Goal: Information Seeking & Learning: Learn about a topic

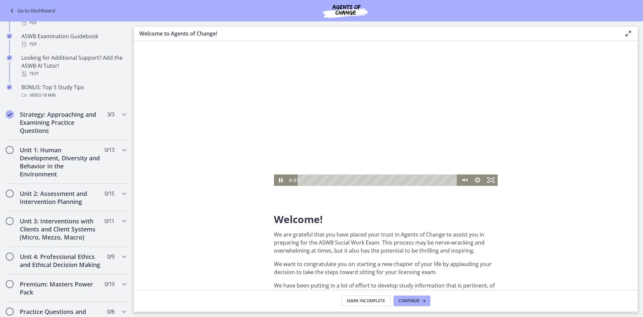
scroll to position [318, 0]
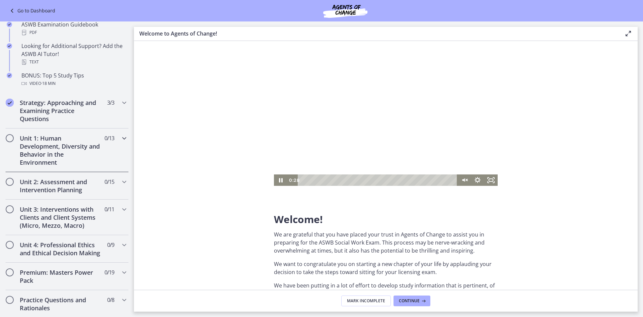
click at [60, 138] on h2 "Unit 1: Human Development, Diversity and Behavior in the Environment" at bounding box center [61, 150] width 82 height 32
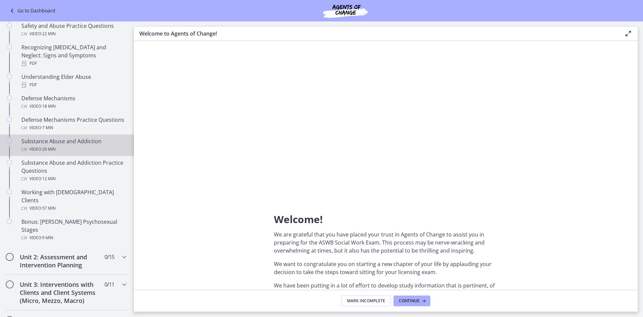
click at [60, 138] on div "Substance Abuse and Addiction Video · 29 min" at bounding box center [73, 145] width 105 height 16
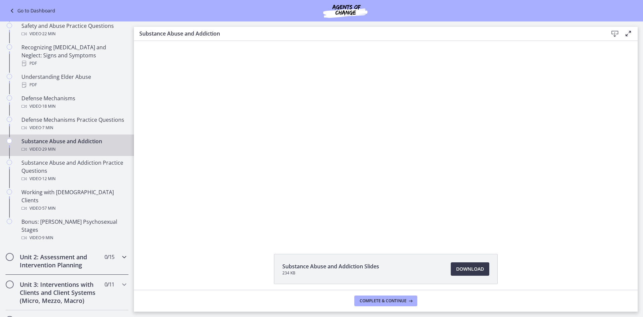
click at [64, 253] on h2 "Unit 2: Assessment and Intervention Planning" at bounding box center [61, 261] width 82 height 16
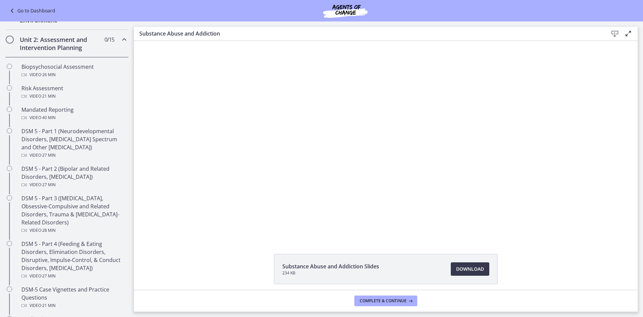
scroll to position [184, 0]
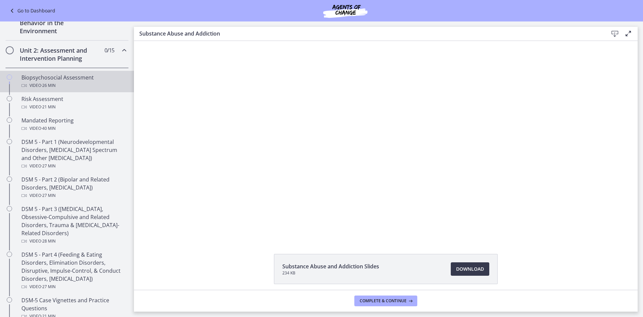
click at [64, 79] on div "Biopsychosocial Assessment Video · 26 min" at bounding box center [73, 81] width 105 height 16
click at [474, 268] on span "Download Opens in a new window" at bounding box center [470, 269] width 28 height 8
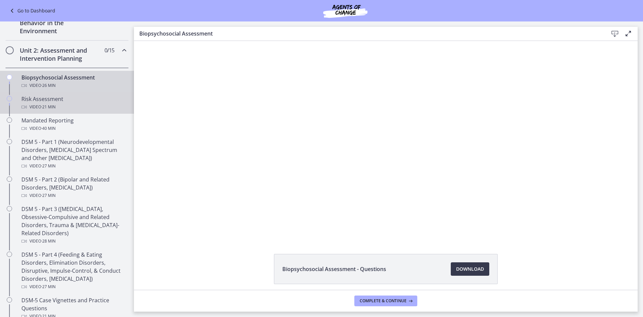
click at [46, 107] on span "· 21 min" at bounding box center [48, 107] width 14 height 8
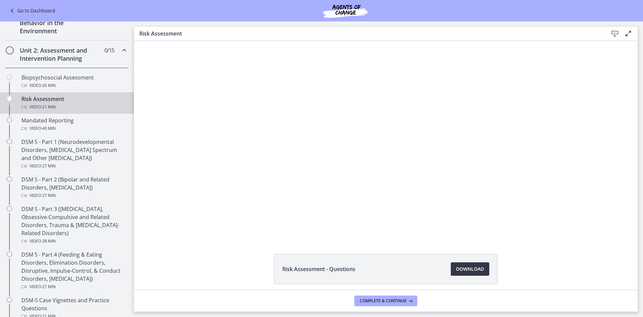
click at [474, 270] on span "Download Opens in a new window" at bounding box center [470, 269] width 28 height 8
click at [51, 128] on span "· 40 min" at bounding box center [48, 128] width 14 height 8
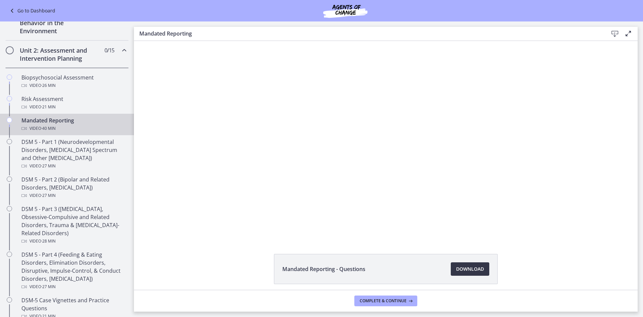
click at [467, 268] on span "Download Opens in a new window" at bounding box center [470, 269] width 28 height 8
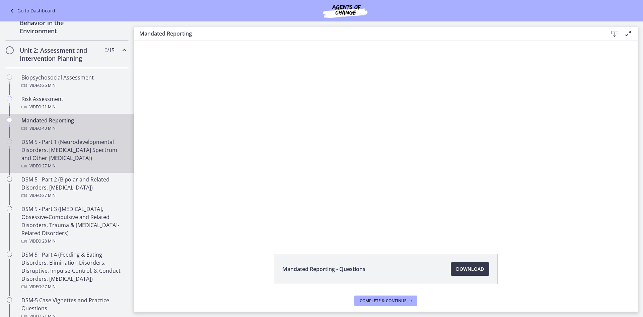
click at [67, 149] on div "DSM 5 - Part 1 (Neurodevelopmental Disorders, [MEDICAL_DATA] Spectrum and Other…" at bounding box center [73, 154] width 105 height 32
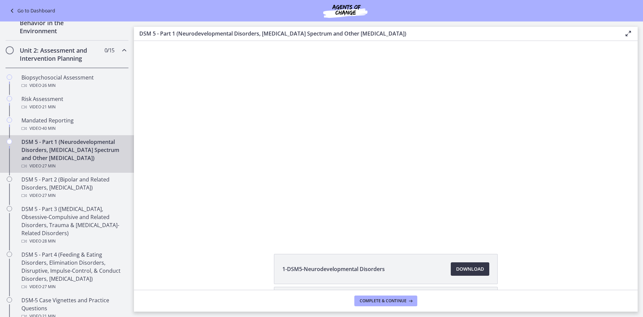
click at [473, 269] on span "Download Opens in a new window" at bounding box center [470, 269] width 28 height 8
